Goal: Information Seeking & Learning: Learn about a topic

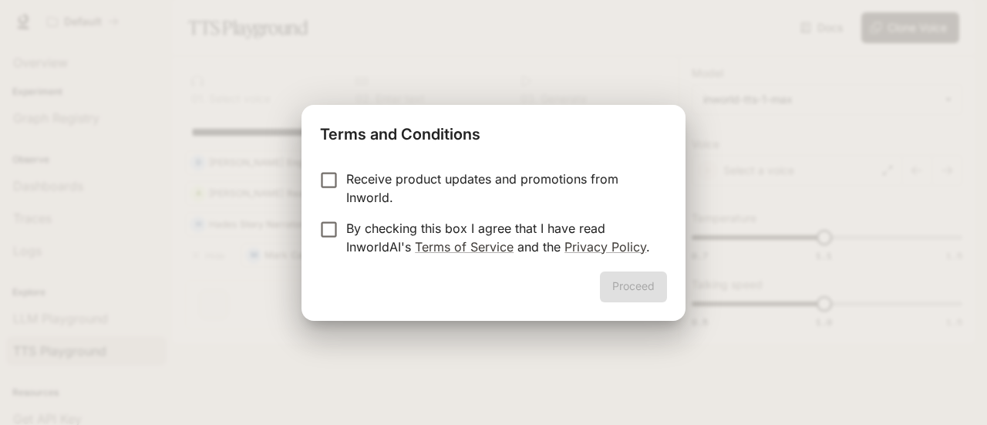
click at [333, 214] on form "Receive product updates and promotions from Inworld. By checking this box I agr…" at bounding box center [493, 213] width 347 height 86
click at [640, 283] on button "Proceed" at bounding box center [633, 286] width 67 height 31
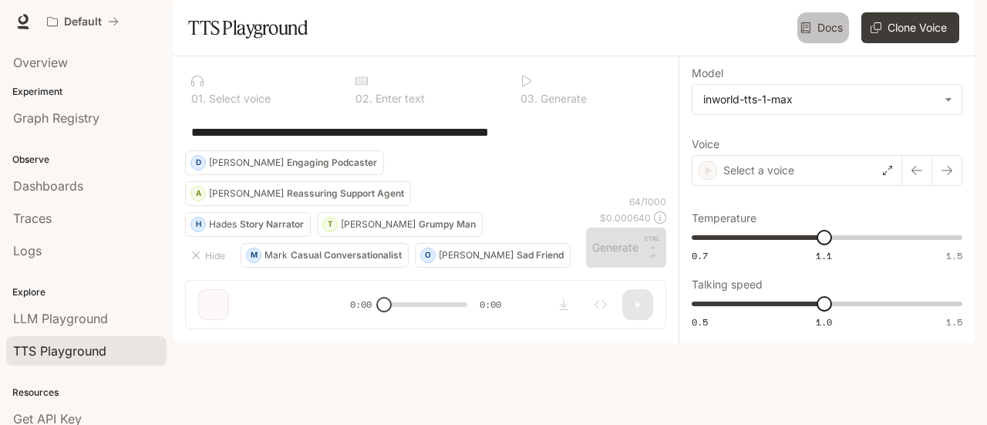
click at [805, 43] on link "Docs" at bounding box center [823, 27] width 52 height 31
